Goal: Communication & Community: Answer question/provide support

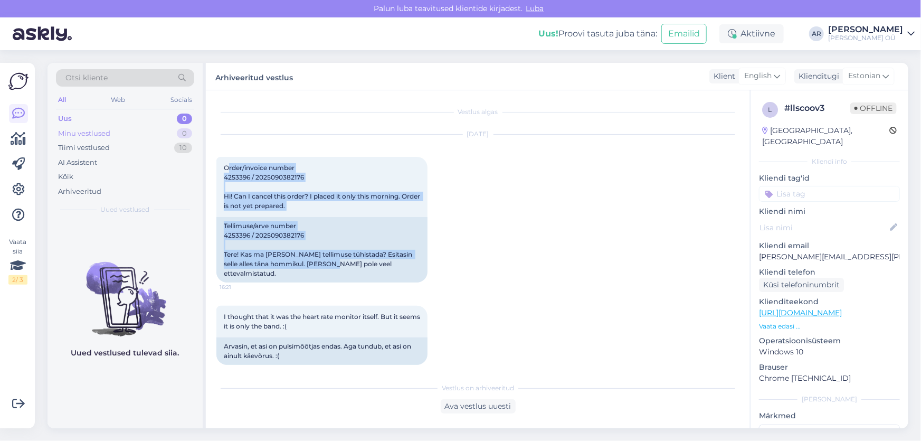
click at [131, 126] on div "Minu vestlused 0" at bounding box center [125, 133] width 138 height 15
click at [111, 116] on div "Uus 1" at bounding box center [125, 118] width 138 height 15
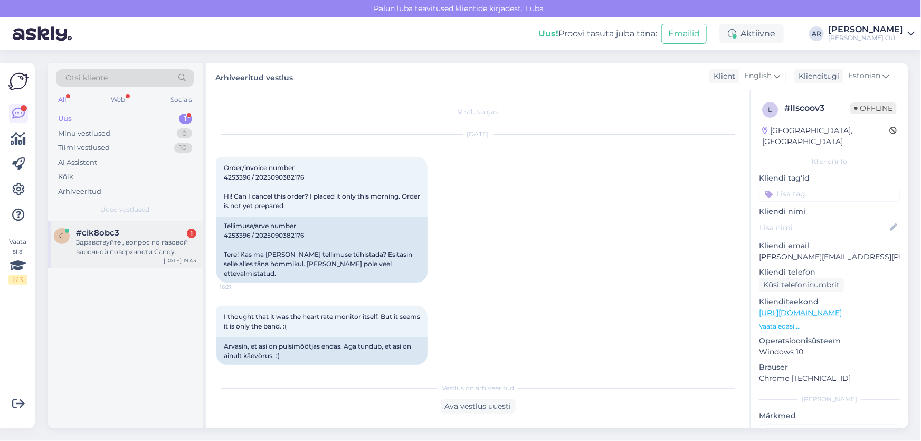
click at [140, 253] on div "Здравствуйте , вопрос по газовой варочной поверхности Candy CHW6LBX/4U2 За 129 …" at bounding box center [136, 246] width 120 height 19
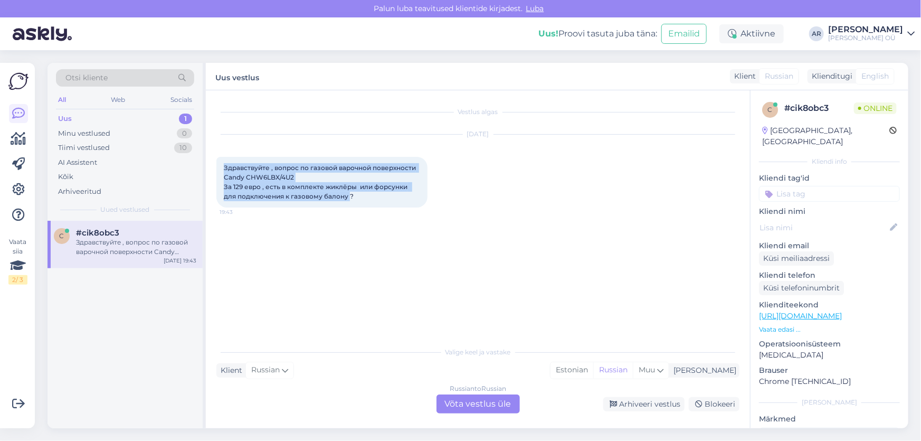
drag, startPoint x: 351, startPoint y: 198, endPoint x: 224, endPoint y: 164, distance: 131.7
click at [224, 164] on span "Здравствуйте , вопрос по газовой варочной поверхности Candy CHW6LBX/4U2 За 129 …" at bounding box center [321, 182] width 194 height 36
click at [341, 194] on span "Здравствуйте , вопрос по газовой варочной поверхности Candy CHW6LBX/4U2 За 129 …" at bounding box center [321, 182] width 194 height 36
drag, startPoint x: 361, startPoint y: 197, endPoint x: 214, endPoint y: 168, distance: 149.4
click at [214, 168] on div "Vestlus algas [DATE] Здравствуйте , вопрос по газовой варочной поверхности Cand…" at bounding box center [478, 259] width 544 height 338
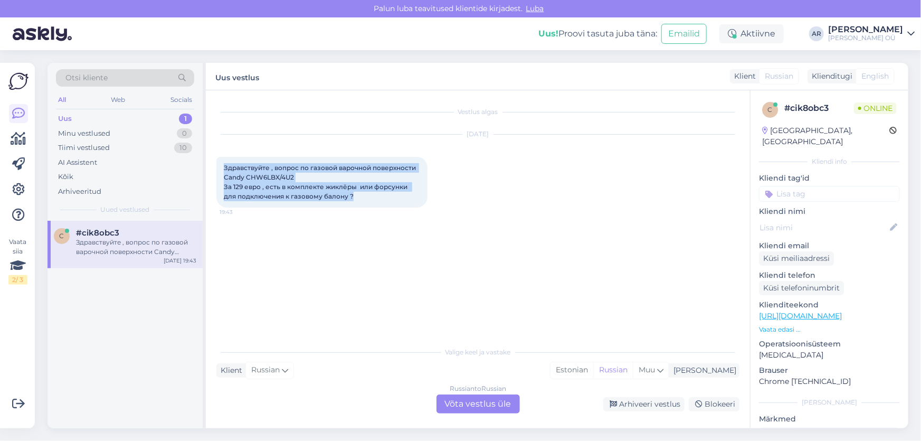
copy span "Здравствуйте , вопрос по газовой варочной поверхности Candy CHW6LBX/4U2 За 129 …"
click at [814, 311] on link "[URL][DOMAIN_NAME]" at bounding box center [800, 315] width 83 height 9
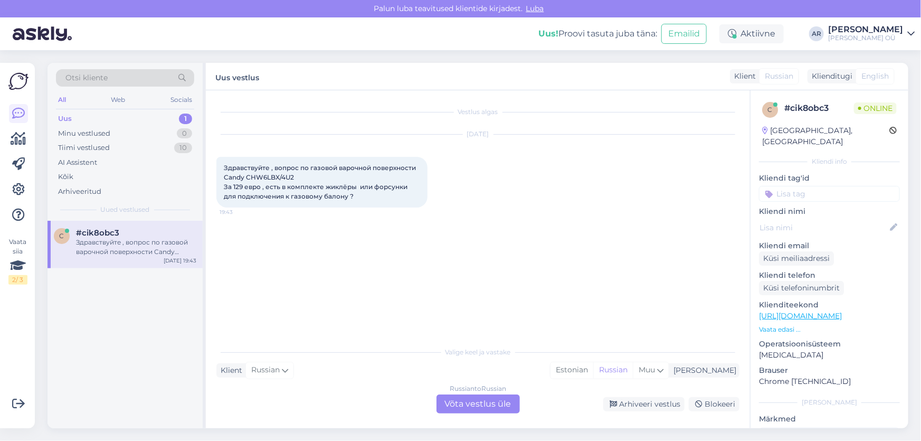
click at [457, 405] on div "Russian to Russian Võta vestlus üle" at bounding box center [477, 403] width 83 height 19
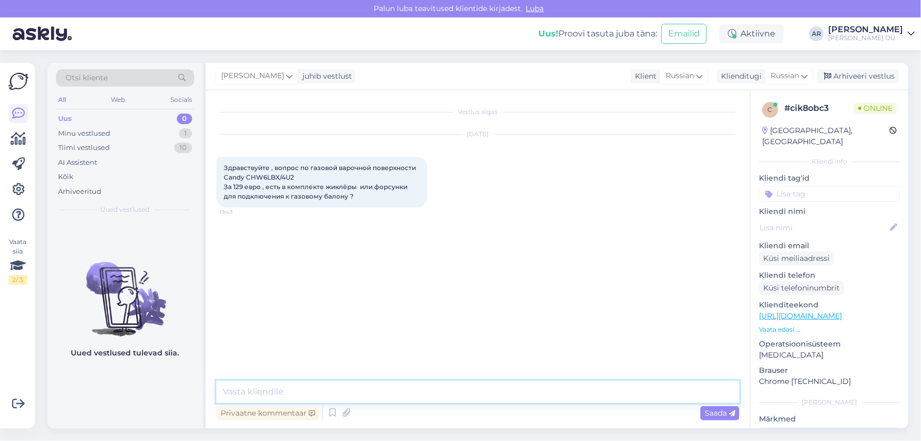
drag, startPoint x: 401, startPoint y: 397, endPoint x: 406, endPoint y: 396, distance: 5.4
click at [402, 397] on textarea at bounding box center [477, 391] width 523 height 22
type textarea "Х"
paste textarea "Жиклёры в комплекте не поставляются. Для работы с газовым баллоном потребуется …"
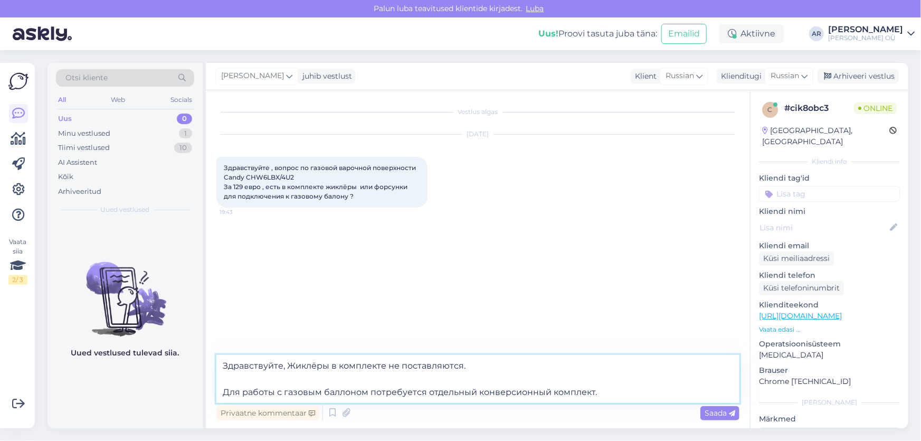
drag, startPoint x: 461, startPoint y: 367, endPoint x: 388, endPoint y: 369, distance: 72.3
click at [388, 369] on textarea "Здравствуйте, Жиклёры в комплекте не поставляются. Для работы с газовым баллоно…" at bounding box center [477, 379] width 523 height 48
click at [298, 366] on textarea "Здравствуйте, Жиклёры в комплекте отсутствуют. Для работы с газовым баллоном по…" at bounding box center [477, 379] width 523 height 48
type textarea "Здравствуйте, жиклёры в комплекте отсутствуют. Для работы с газовым баллоном по…"
click at [535, 393] on textarea "Здравствуйте, жиклёры в комплекте отсутствуют. Для работы с газовым баллоном по…" at bounding box center [477, 379] width 523 height 48
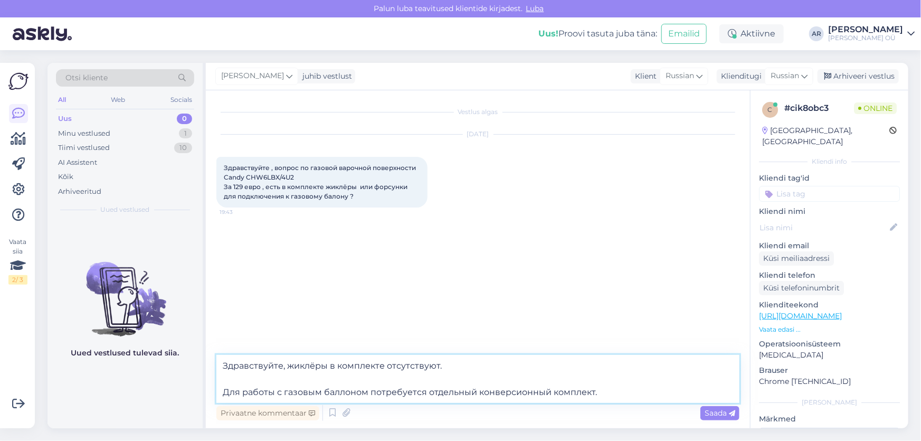
click at [613, 393] on textarea "Здравствуйте, жиклёры в комплекте отсутствуют. Для работы с газовым баллоном по…" at bounding box center [477, 379] width 523 height 48
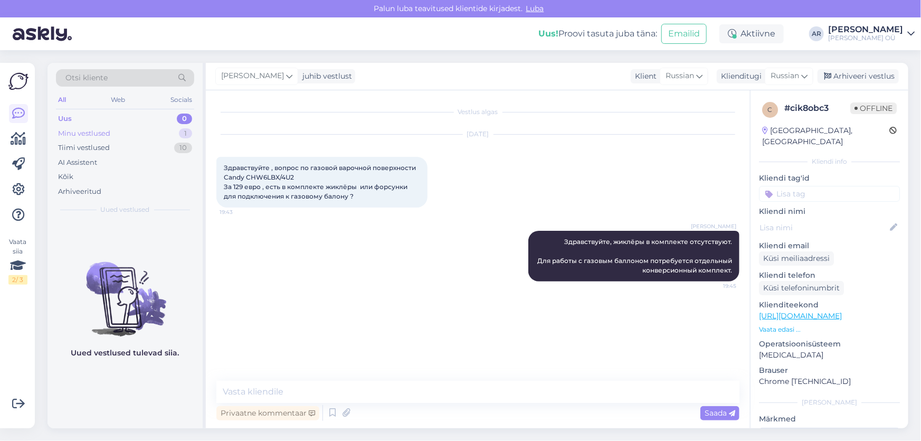
click at [139, 130] on div "Minu vestlused 1" at bounding box center [125, 133] width 138 height 15
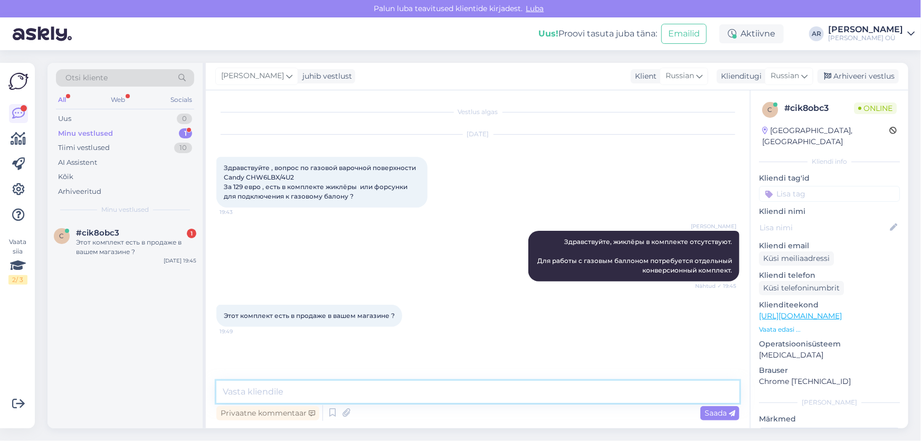
click at [334, 391] on textarea at bounding box center [477, 391] width 523 height 22
click at [496, 403] on div "Privaatne kommentaar Saada" at bounding box center [477, 413] width 523 height 20
click at [475, 393] on textarea at bounding box center [477, 391] width 523 height 22
click at [384, 386] on textarea at bounding box center [477, 391] width 523 height 22
type textarea "К сожалению нет"
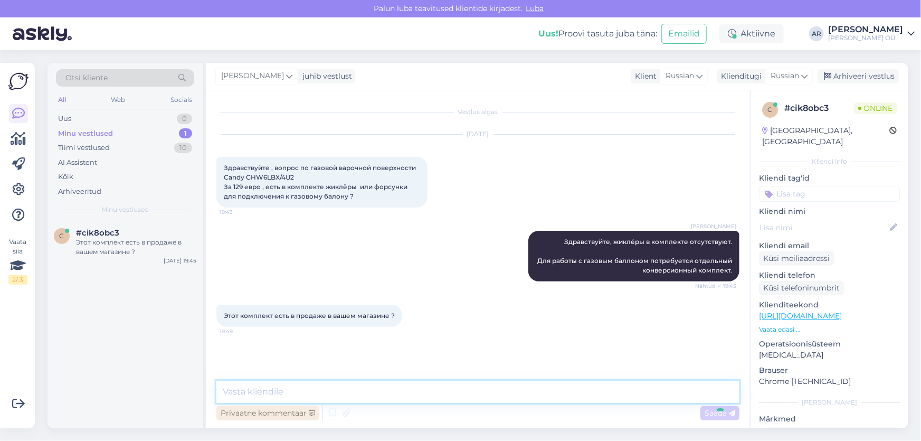
scroll to position [12, 0]
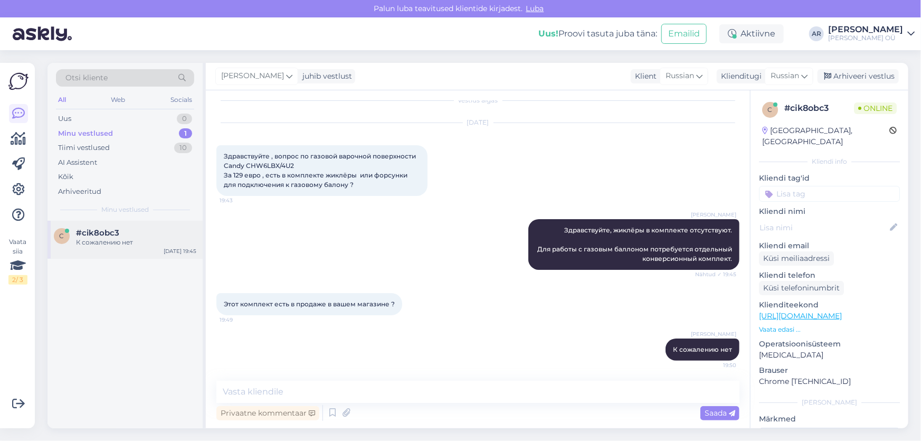
click at [142, 242] on div "К сожалению нет" at bounding box center [136, 241] width 120 height 9
click at [102, 121] on div "Uus 0" at bounding box center [125, 118] width 138 height 15
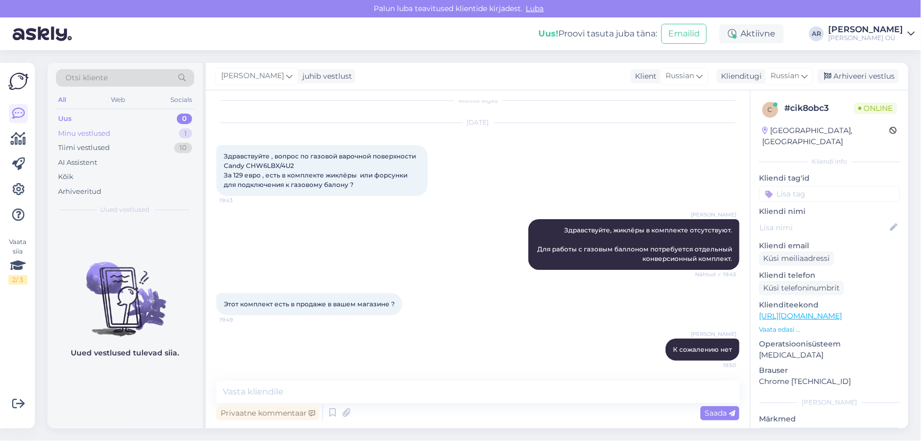
click at [107, 128] on div "Minu vestlused" at bounding box center [84, 133] width 52 height 11
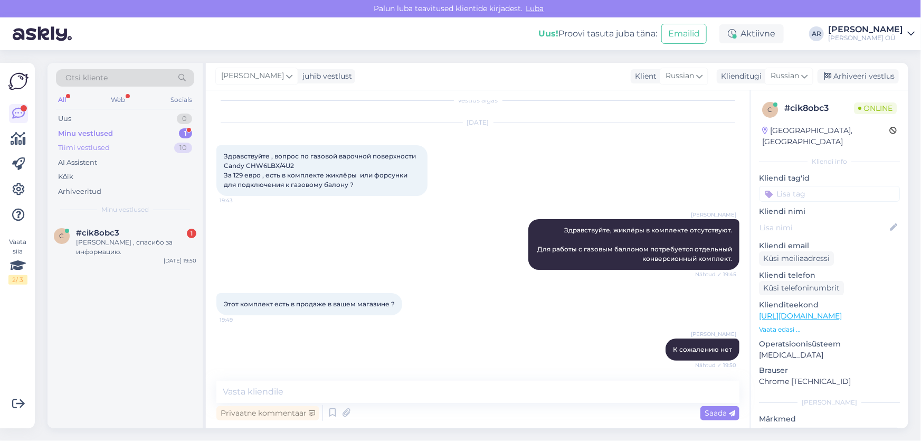
scroll to position [58, 0]
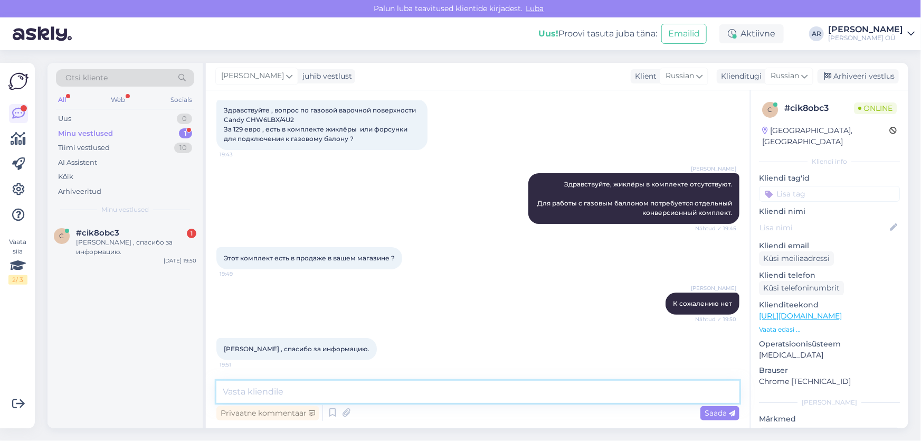
click at [264, 399] on textarea at bounding box center [477, 391] width 523 height 22
click at [263, 398] on textarea at bounding box center [477, 391] width 523 height 22
type textarea "Пожалуйста!"
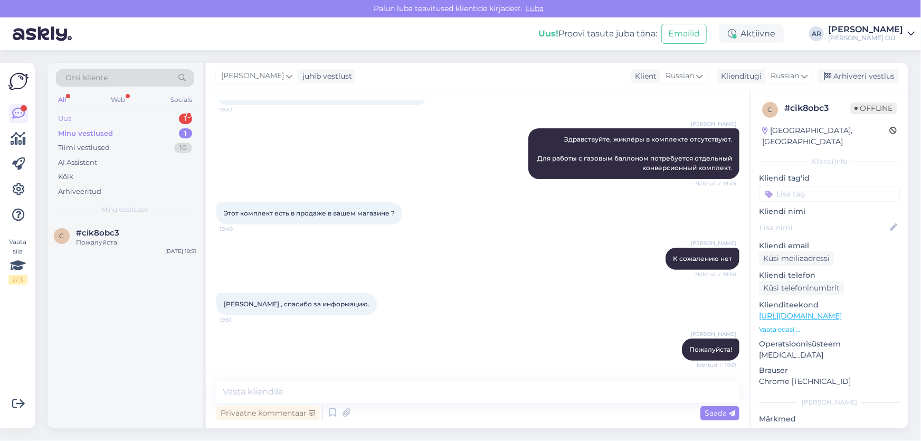
click at [129, 118] on div "Uus 1" at bounding box center [125, 118] width 138 height 15
click at [135, 229] on div "#gpi2ws5p 1" at bounding box center [136, 232] width 120 height 9
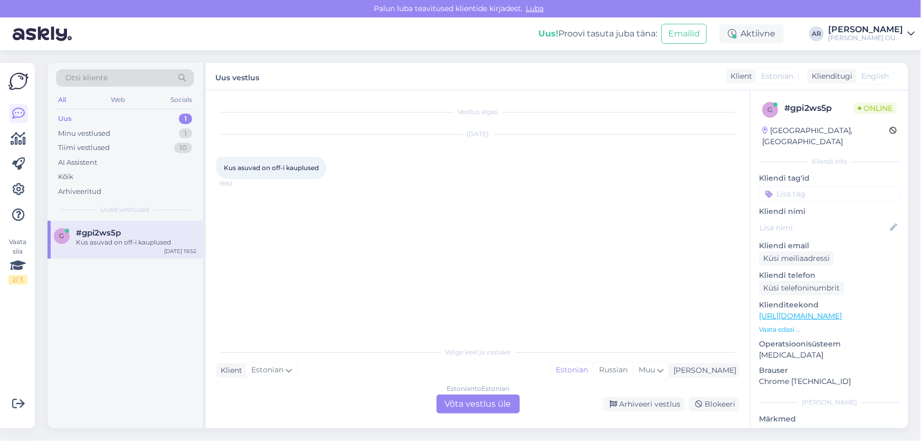
click at [495, 401] on div "Estonian to Estonian Võta vestlus üle" at bounding box center [477, 403] width 83 height 19
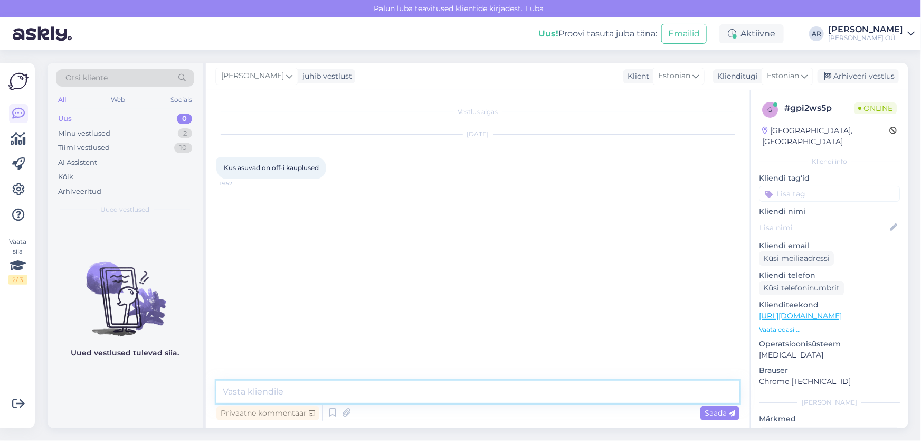
click at [530, 385] on textarea at bounding box center [477, 391] width 523 height 22
type textarea "[PERSON_NAME]"
type textarea "Tere!"
click at [309, 390] on textarea at bounding box center [477, 391] width 523 height 22
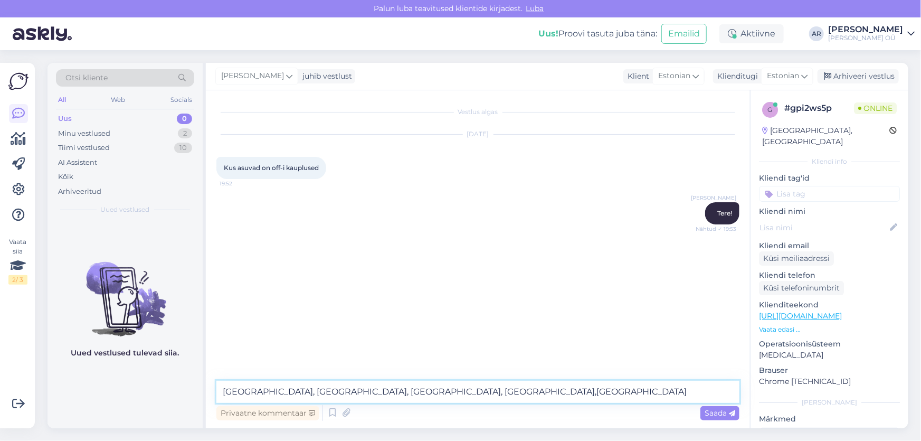
type textarea "[GEOGRAPHIC_DATA], [GEOGRAPHIC_DATA], [GEOGRAPHIC_DATA], [GEOGRAPHIC_DATA],[GEO…"
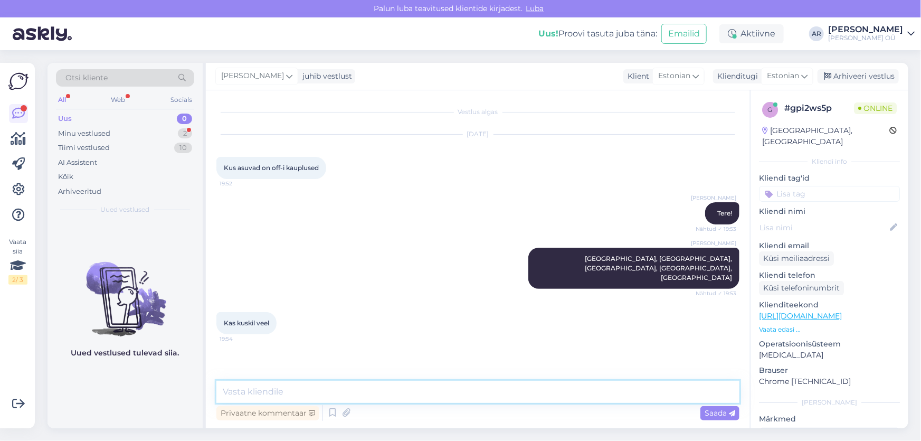
paste textarea "[URL][DOMAIN_NAME]"
type textarea "[URL][DOMAIN_NAME] kahjuks ei ole"
